Goal: Task Accomplishment & Management: Manage account settings

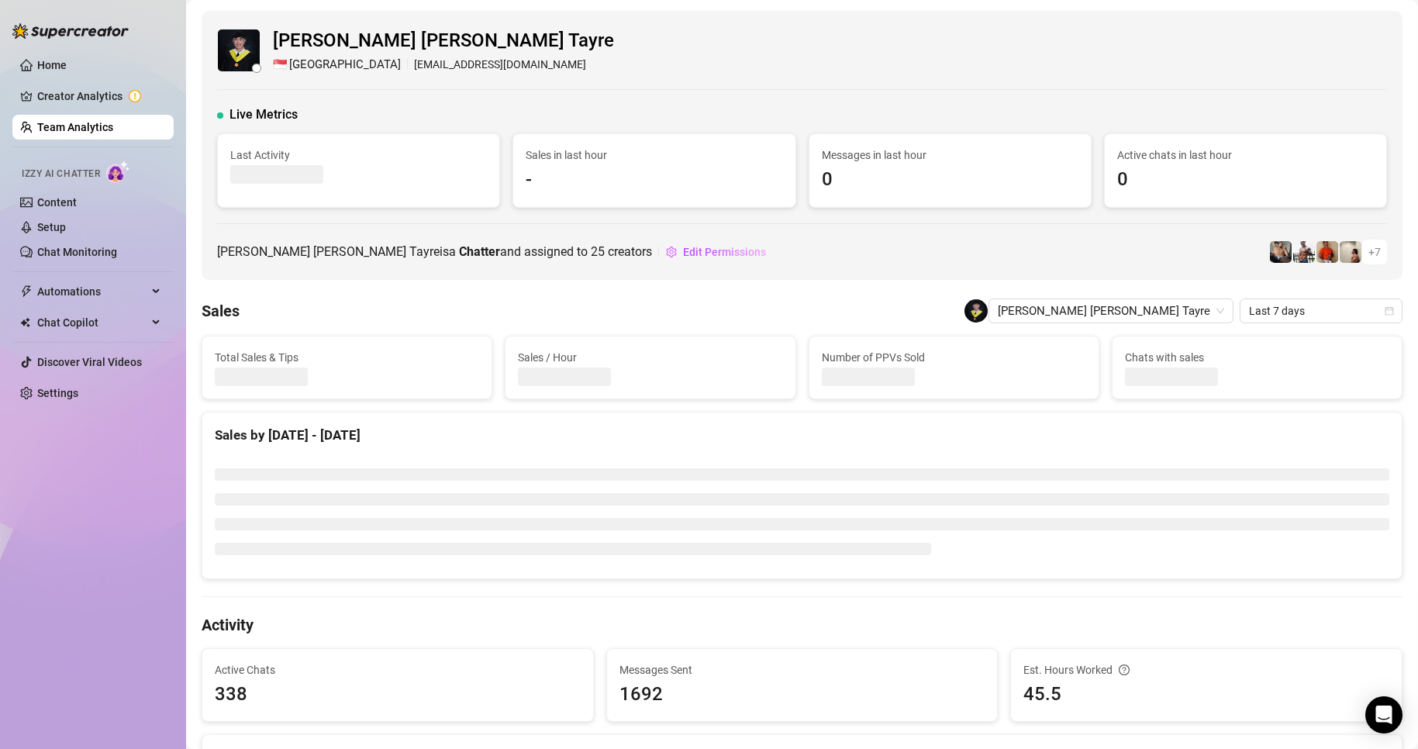
click at [94, 129] on link "Team Analytics" at bounding box center [75, 127] width 76 height 12
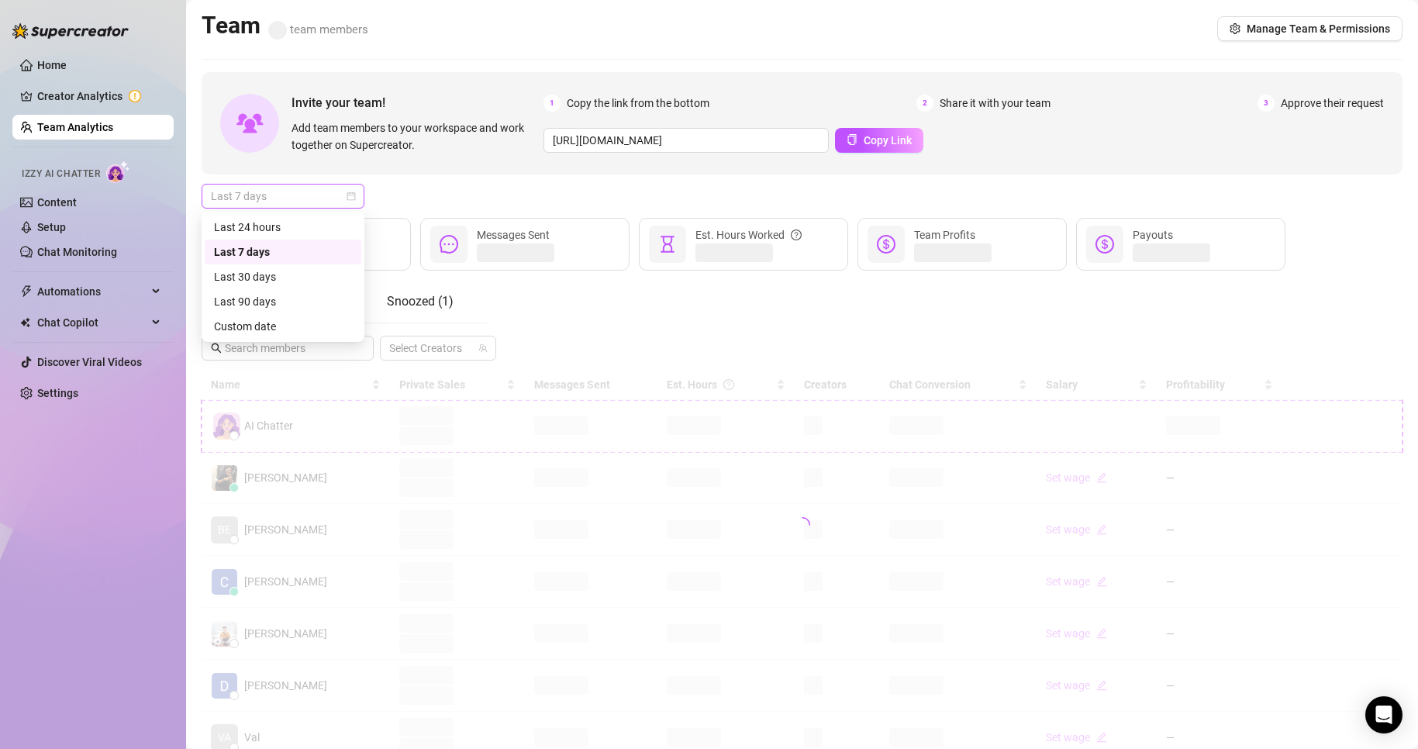
click at [312, 191] on span "Last 7 days" at bounding box center [283, 196] width 144 height 23
click at [258, 321] on div "Custom date" at bounding box center [283, 326] width 138 height 17
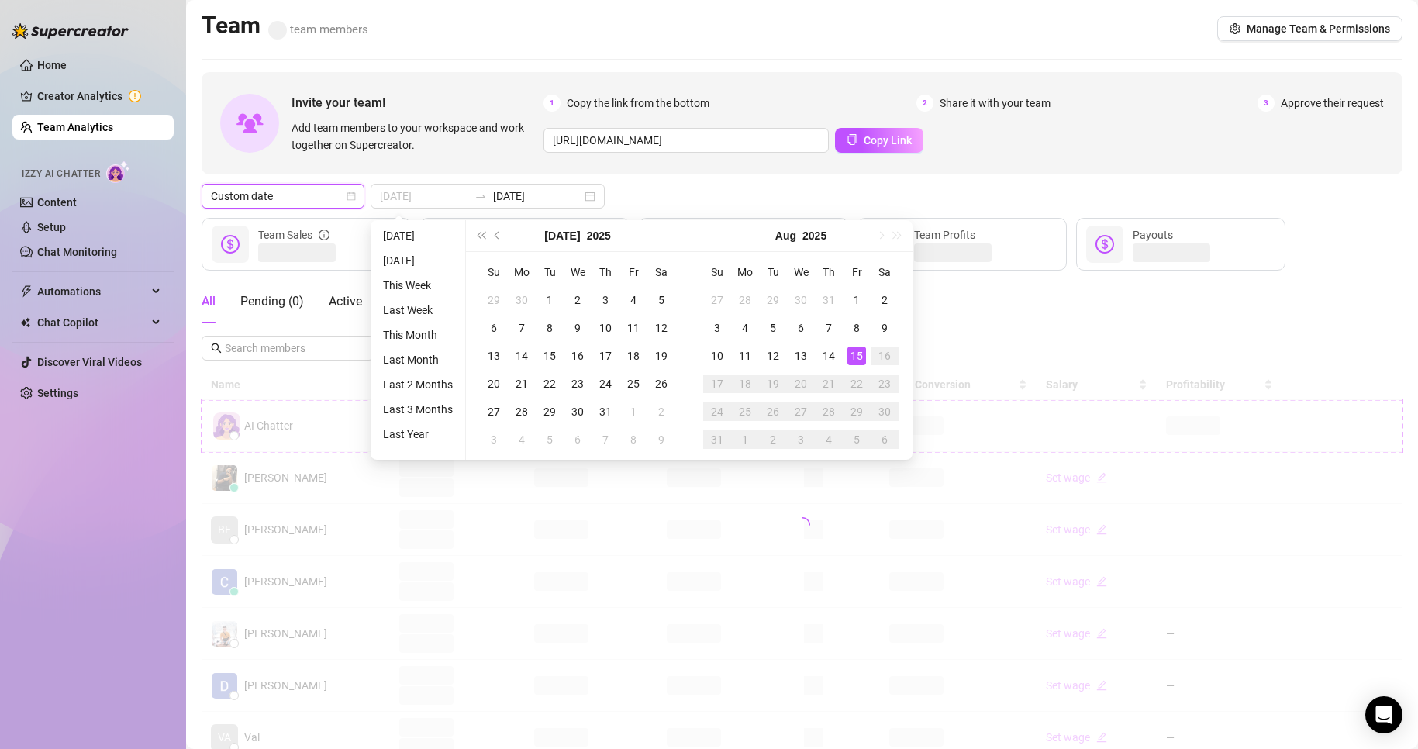
click at [863, 354] on div "15" at bounding box center [857, 356] width 19 height 19
click at [861, 352] on div "15" at bounding box center [857, 356] width 19 height 19
type input "[DATE]"
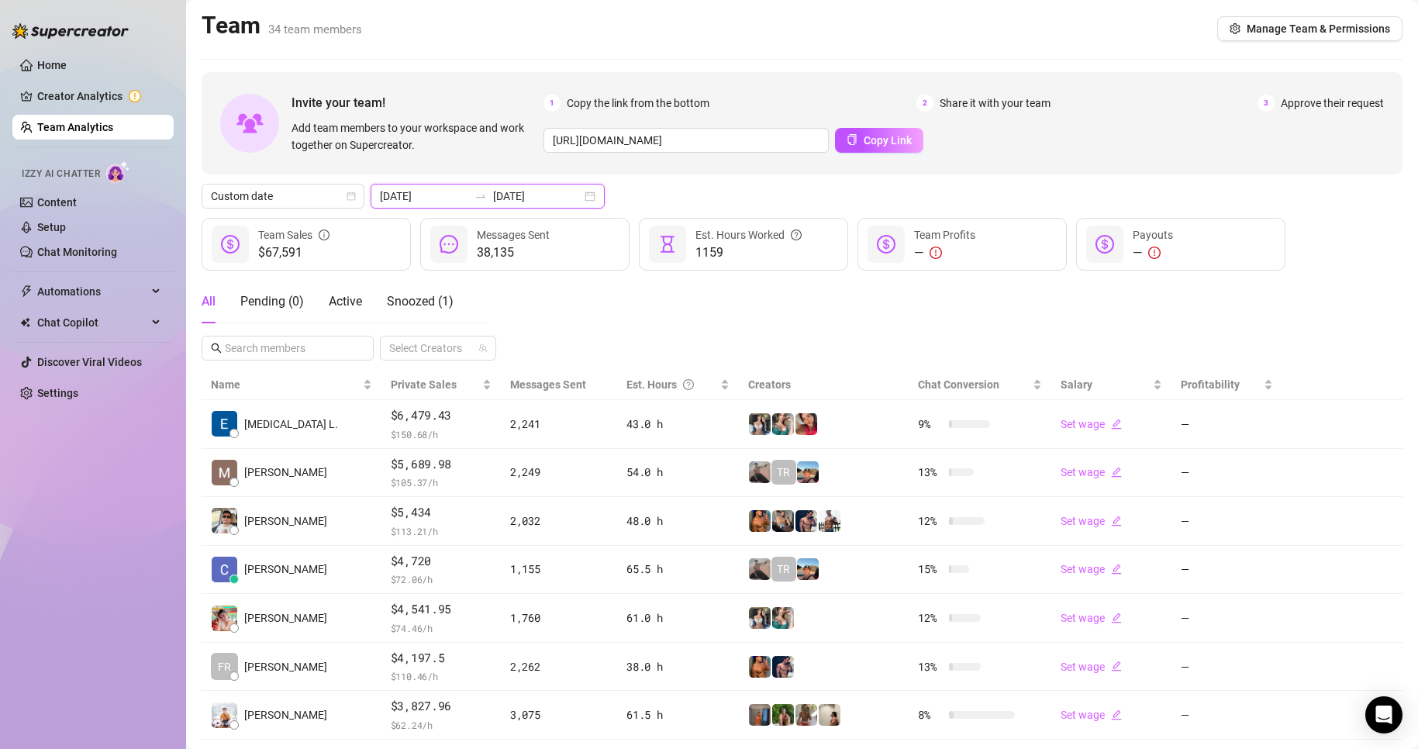
click at [493, 203] on input "[DATE]" at bounding box center [537, 196] width 88 height 17
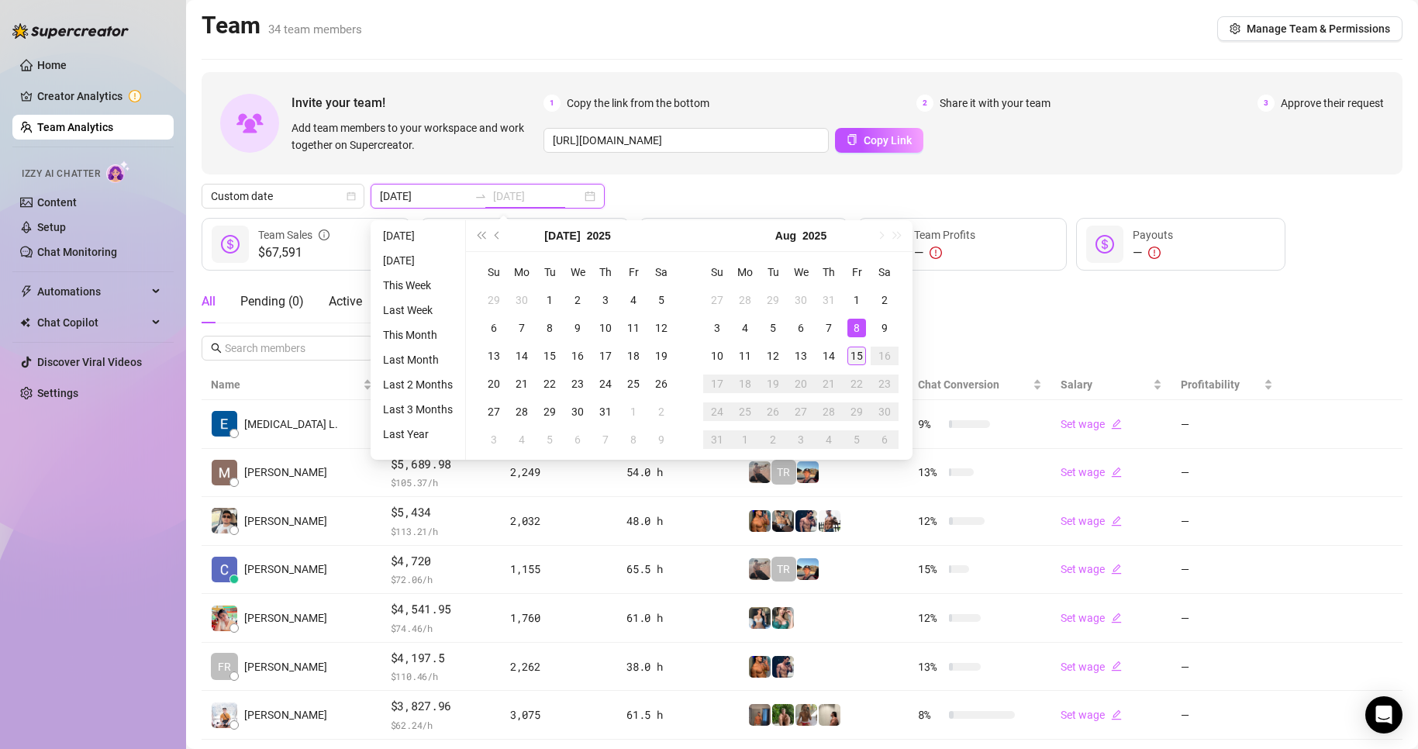
type input "[DATE]"
click at [858, 352] on div "15" at bounding box center [857, 356] width 19 height 19
type input "[DATE]"
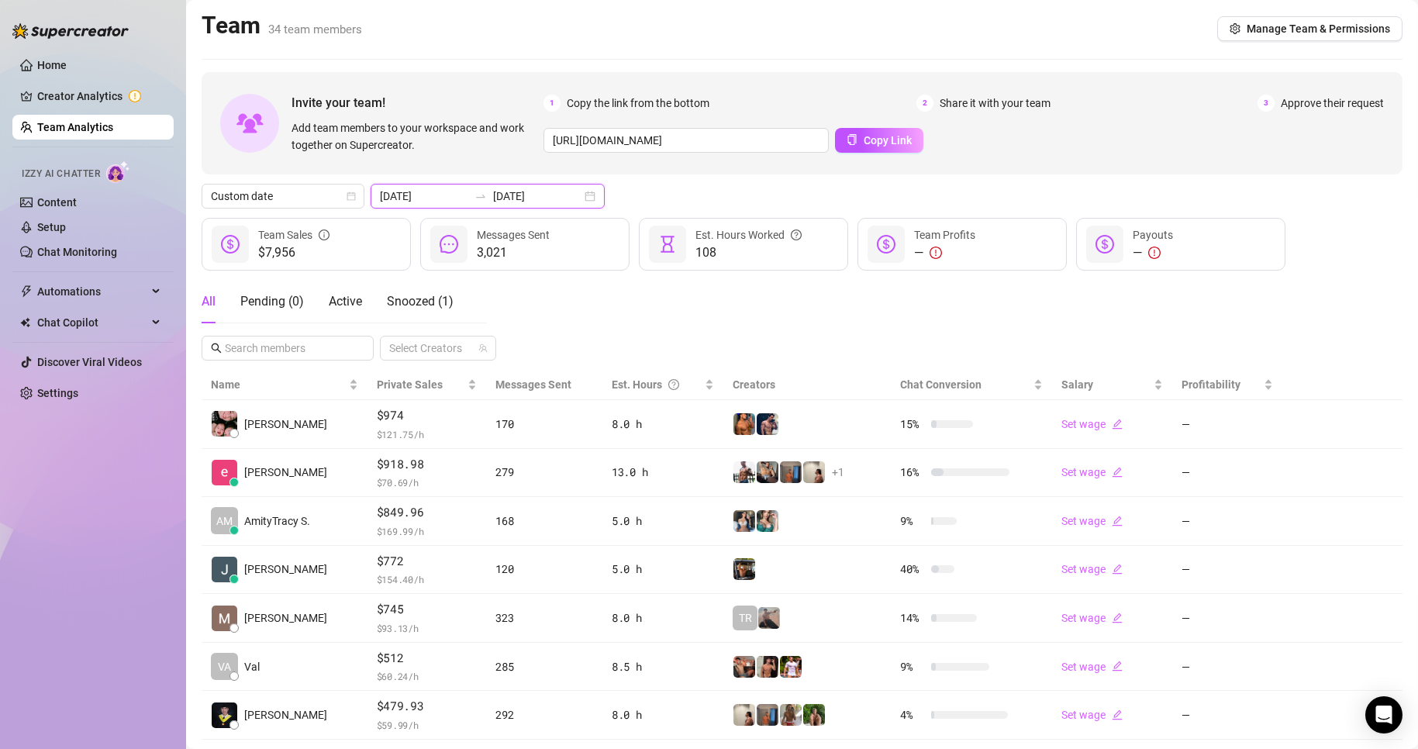
click at [493, 199] on input "[DATE]" at bounding box center [537, 196] width 88 height 17
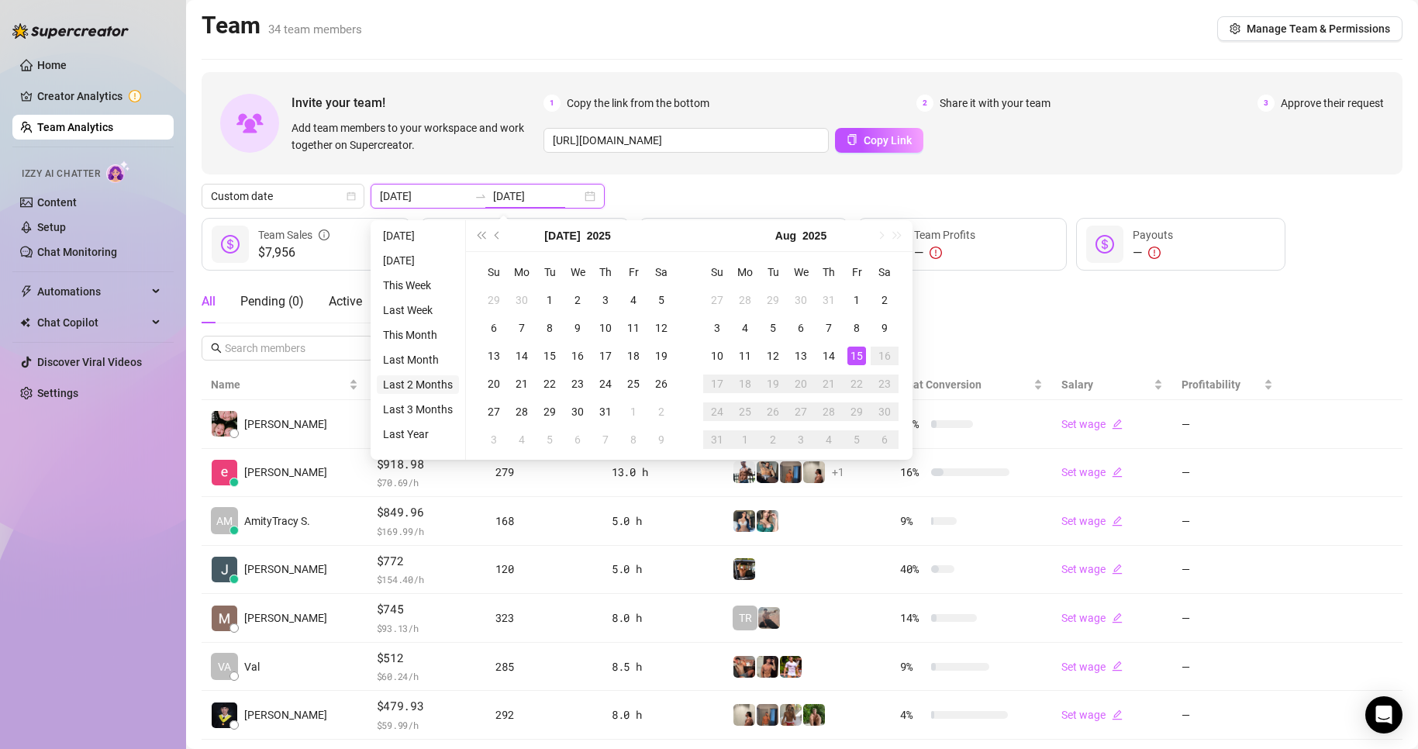
type input "[DATE]"
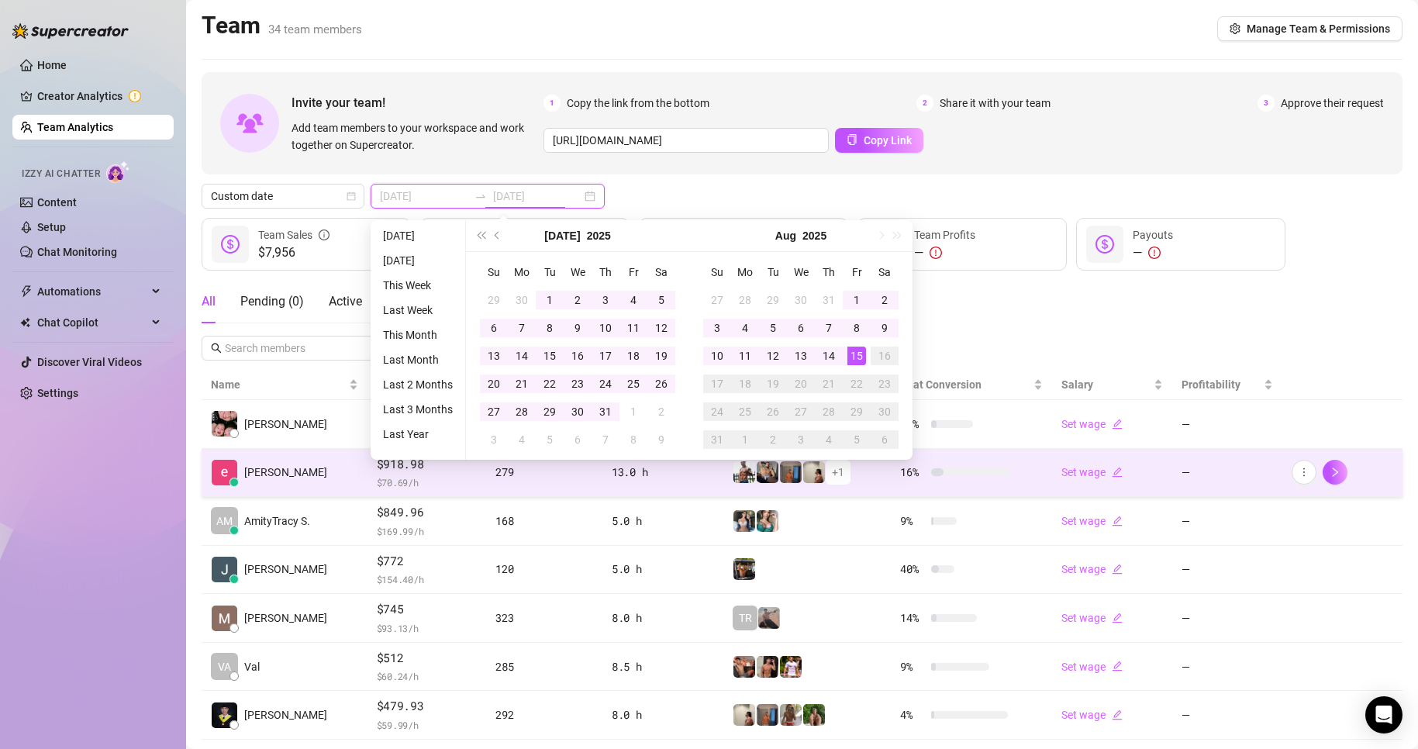
type input "[DATE]"
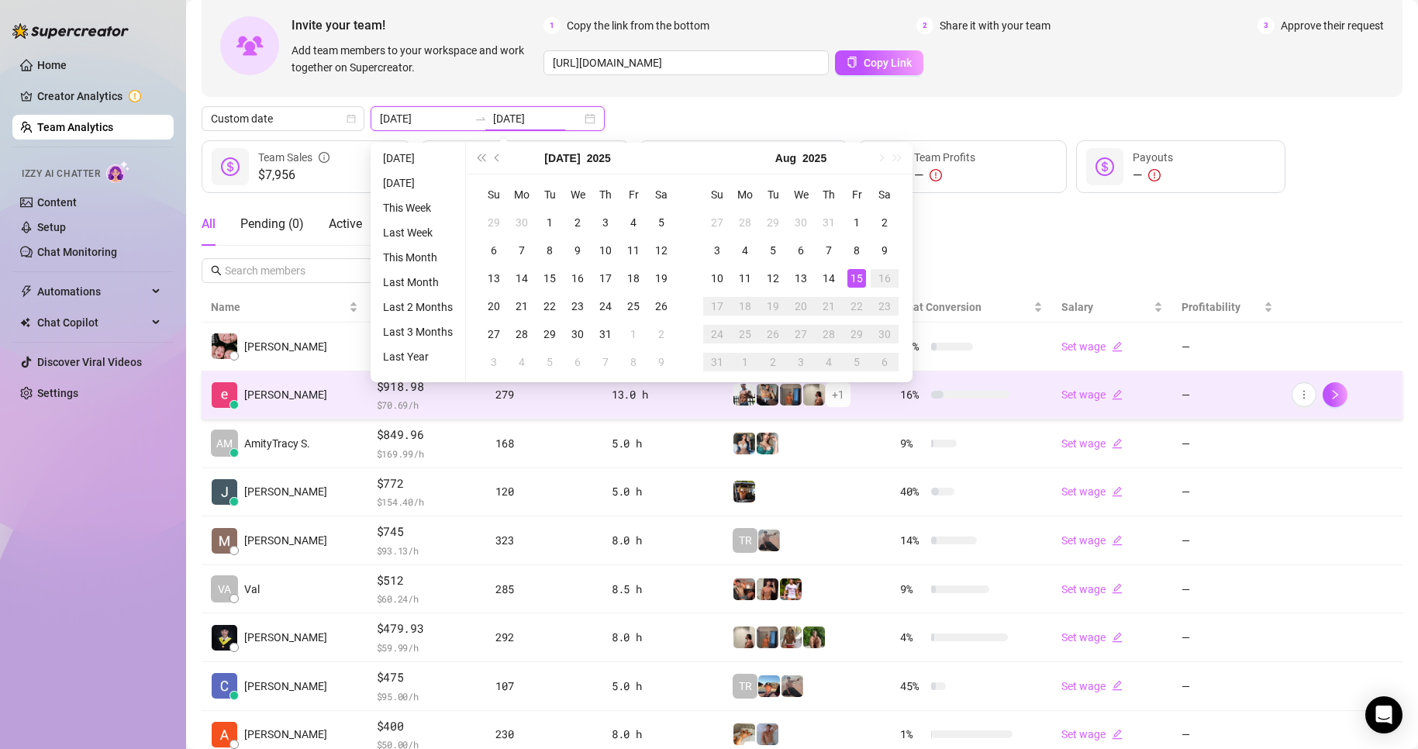
scroll to position [155, 0]
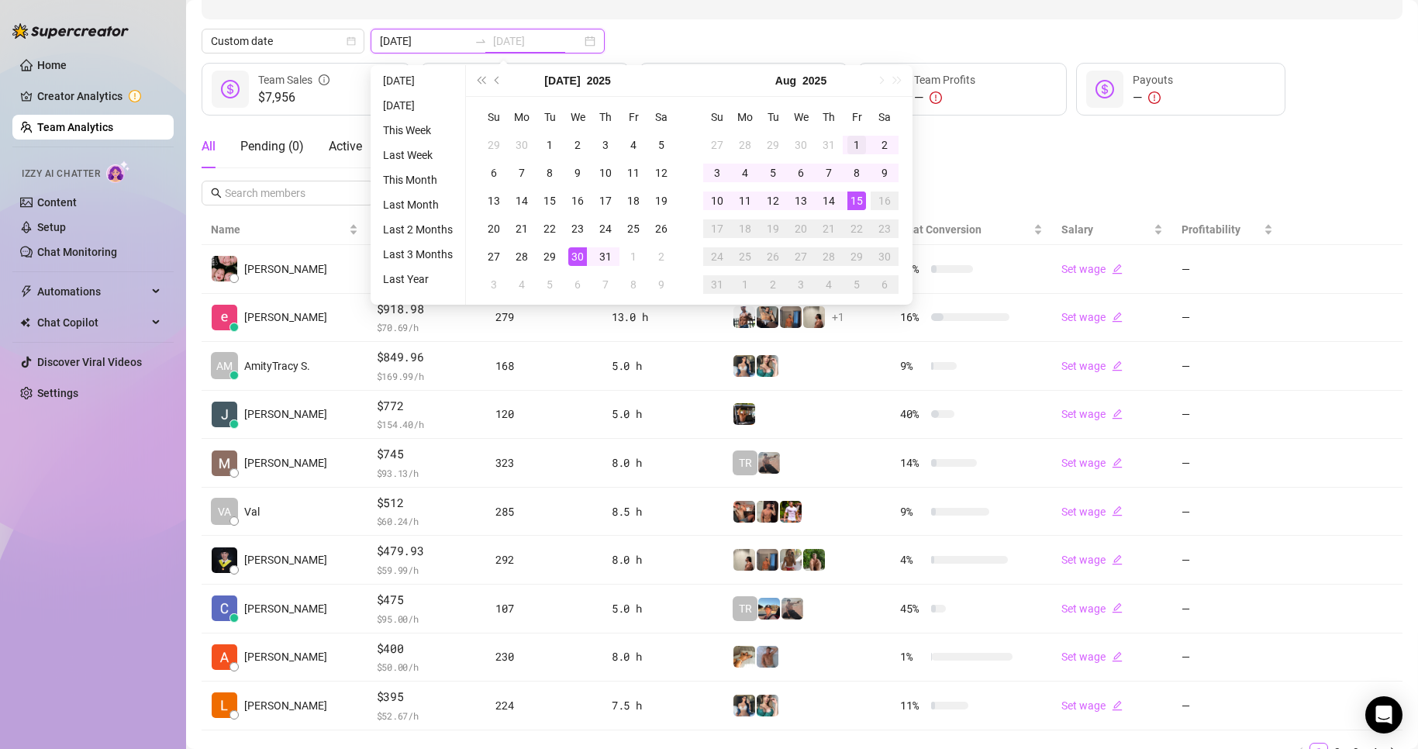
type input "[DATE]"
click at [852, 143] on div "1" at bounding box center [857, 145] width 19 height 19
click at [851, 201] on div "15" at bounding box center [857, 201] width 19 height 19
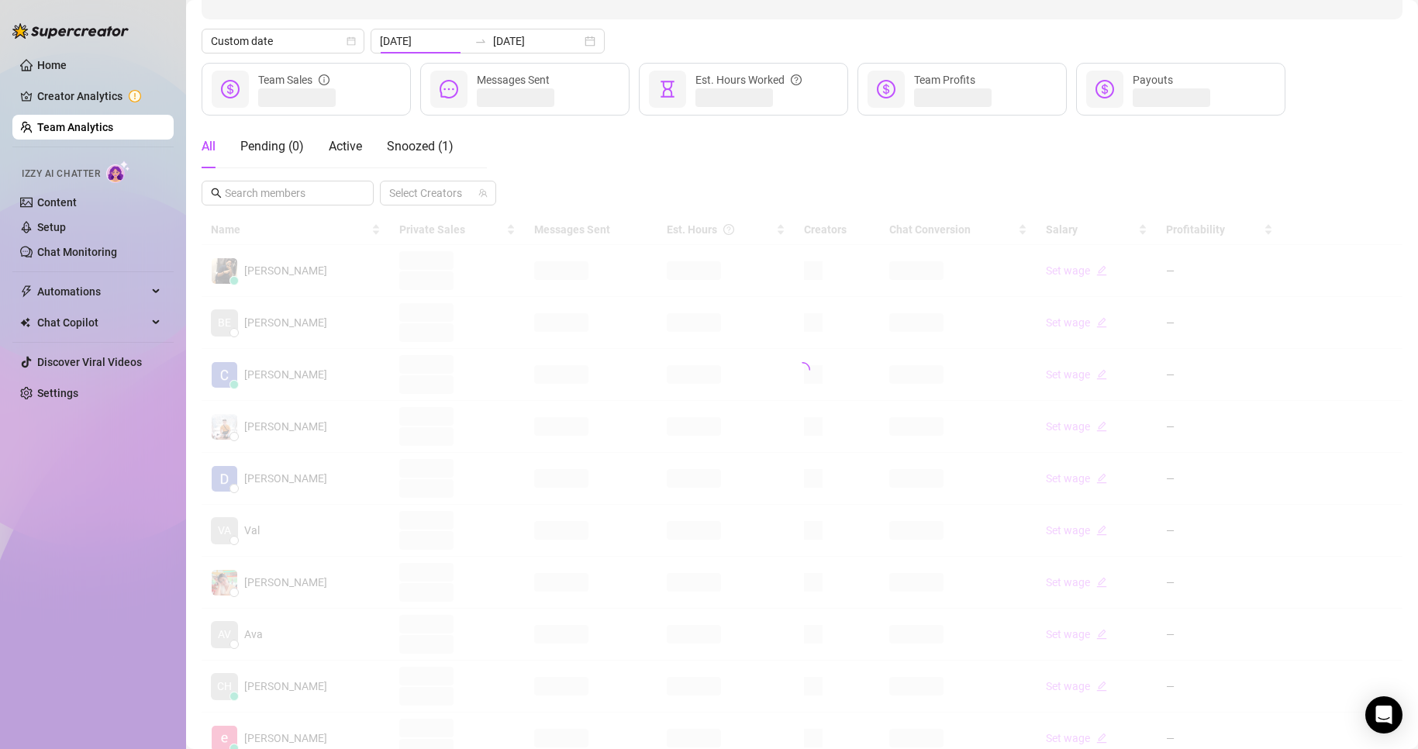
type input "[DATE]"
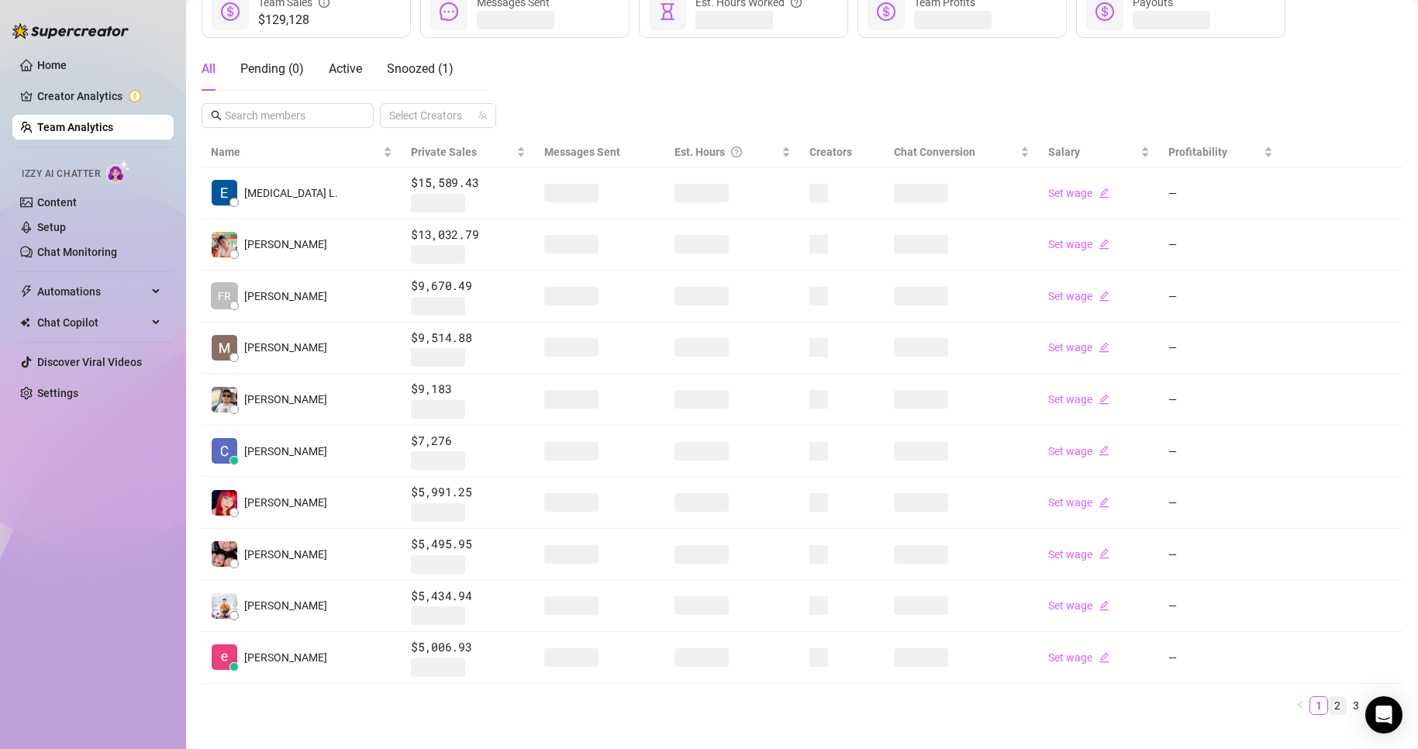
click at [1329, 703] on link "2" at bounding box center [1337, 705] width 17 height 17
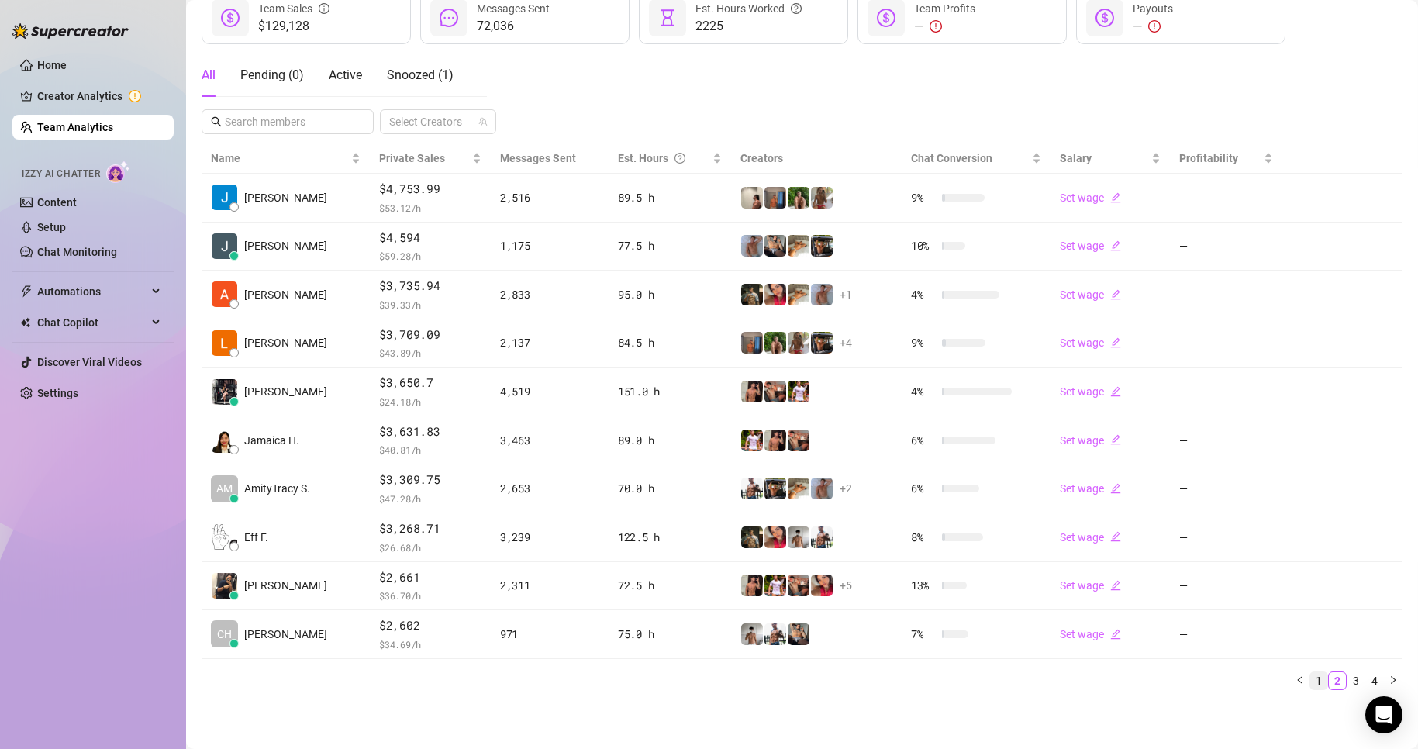
scroll to position [226, 0]
